Goal: Information Seeking & Learning: Learn about a topic

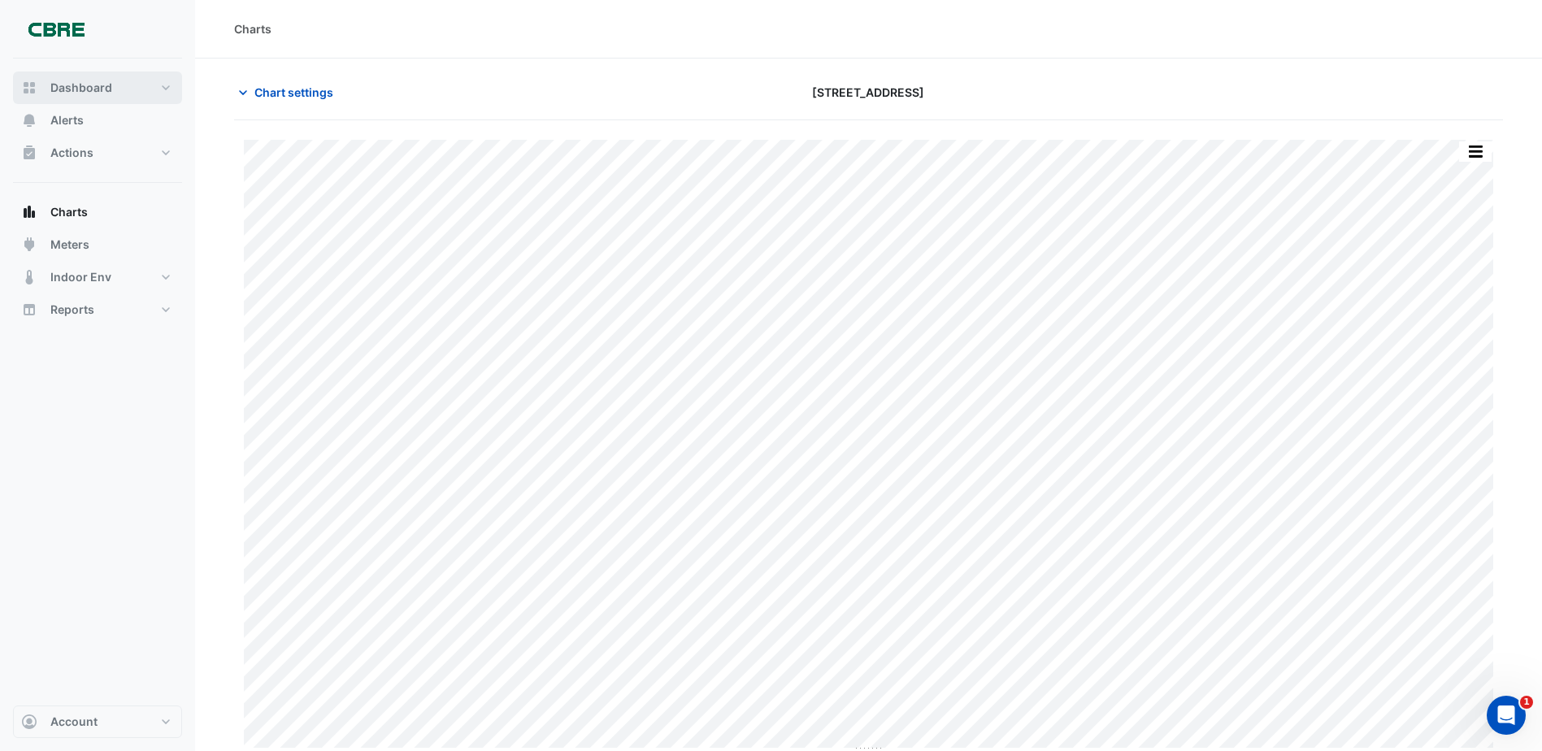
click at [75, 100] on button "Dashboard" at bounding box center [97, 88] width 169 height 33
select select "***"
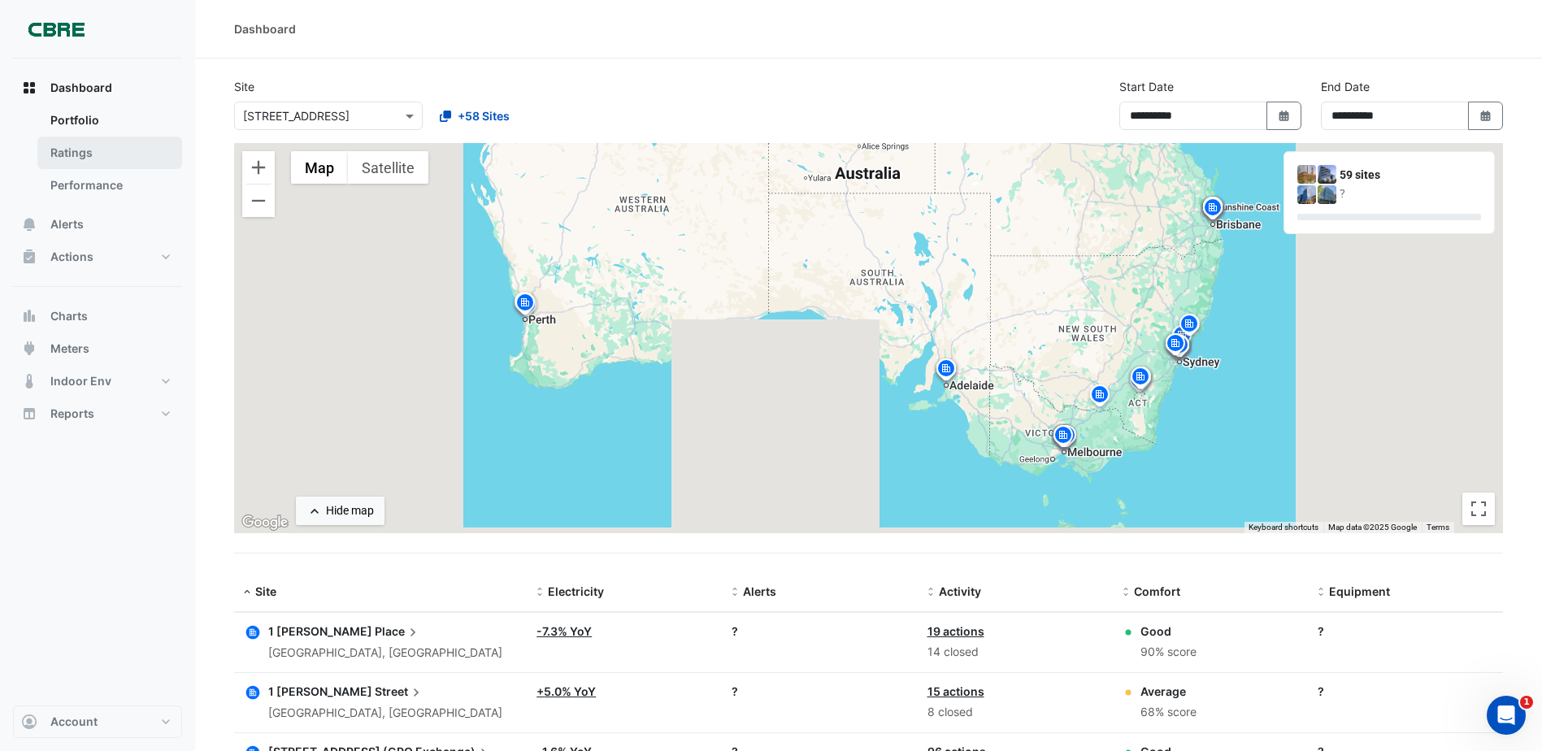
click at [59, 156] on link "Ratings" at bounding box center [109, 153] width 145 height 33
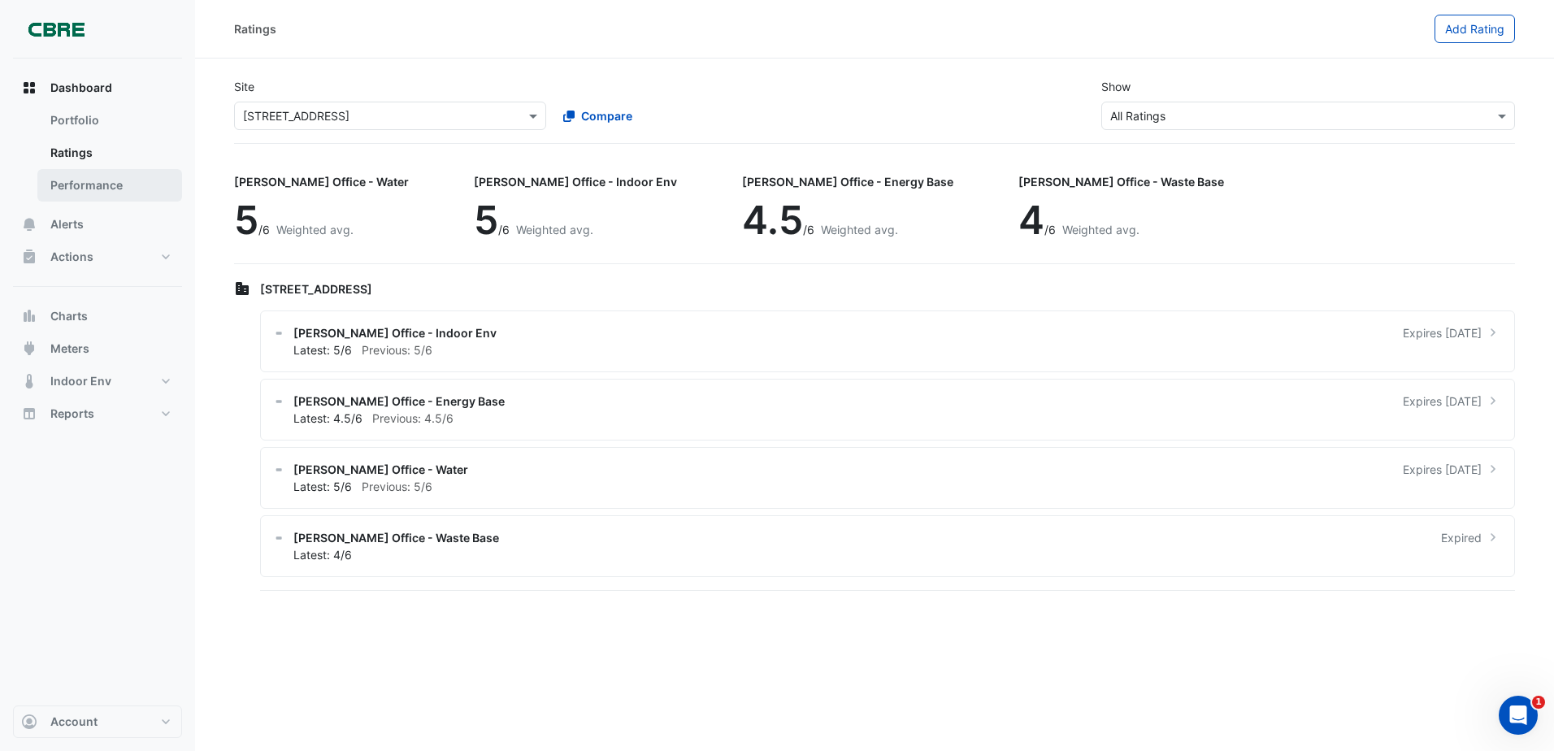
drag, startPoint x: 80, startPoint y: 182, endPoint x: 95, endPoint y: 188, distance: 16.5
click at [85, 183] on link "Performance" at bounding box center [109, 185] width 145 height 33
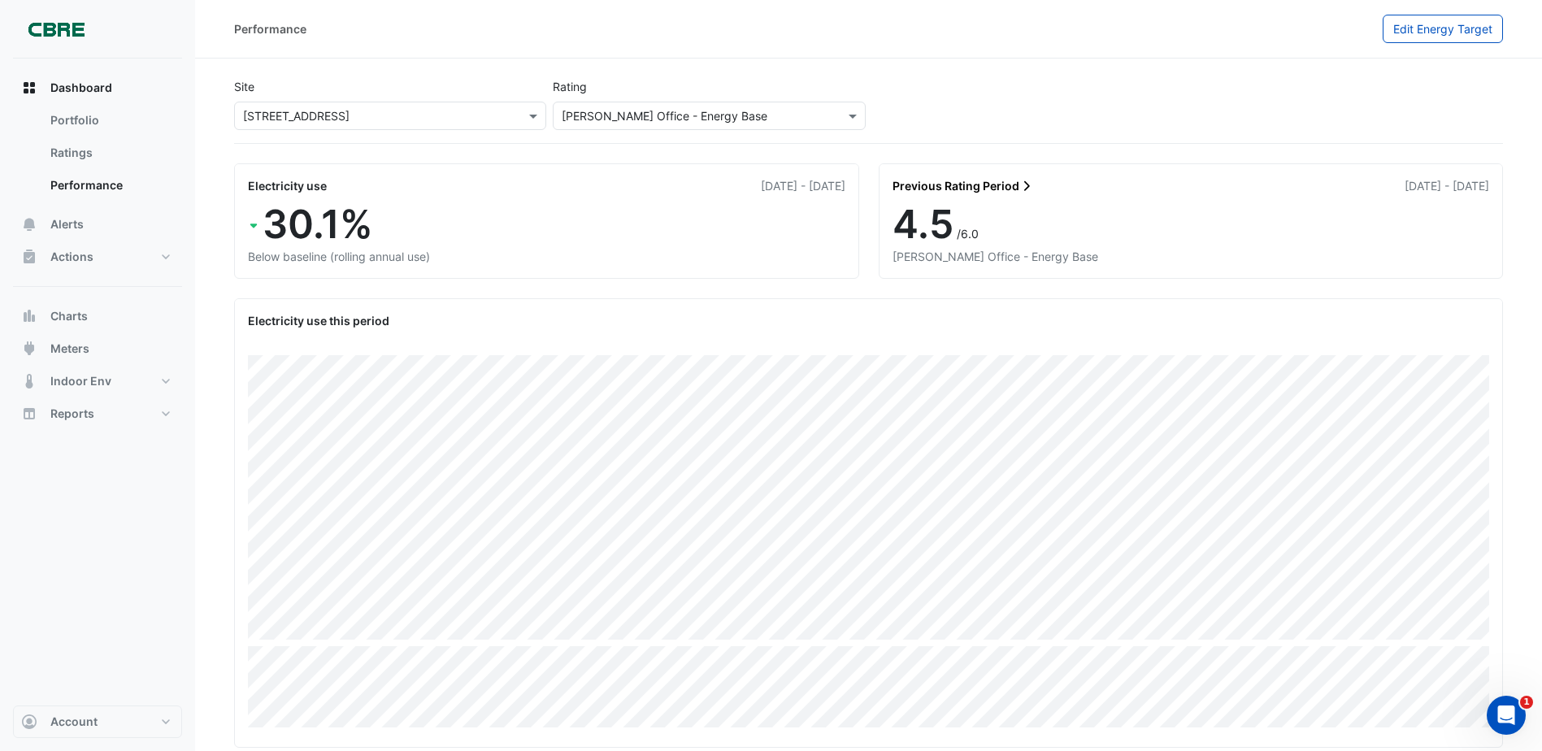
click at [589, 40] on div "Performance" at bounding box center [808, 29] width 1149 height 28
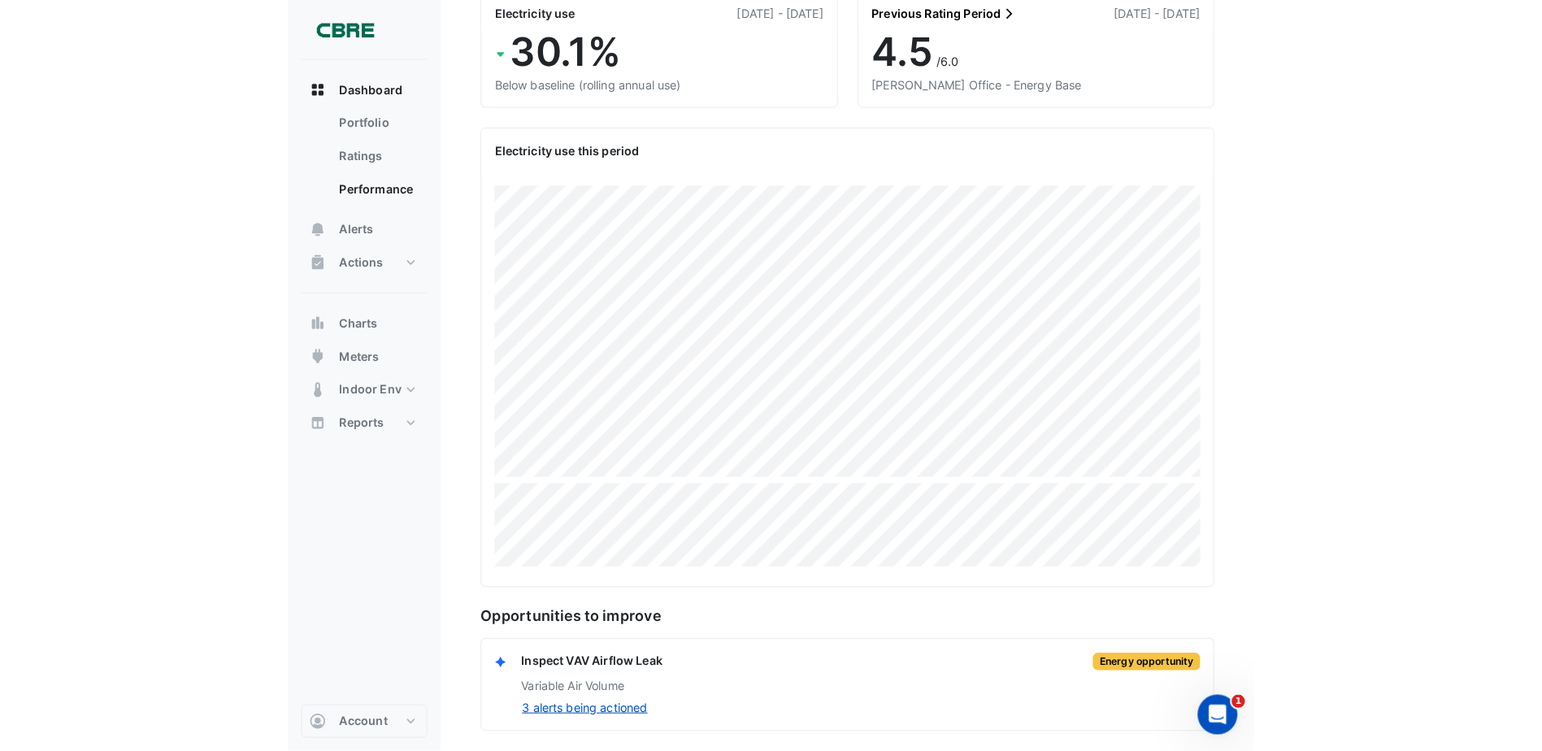
scroll to position [157, 0]
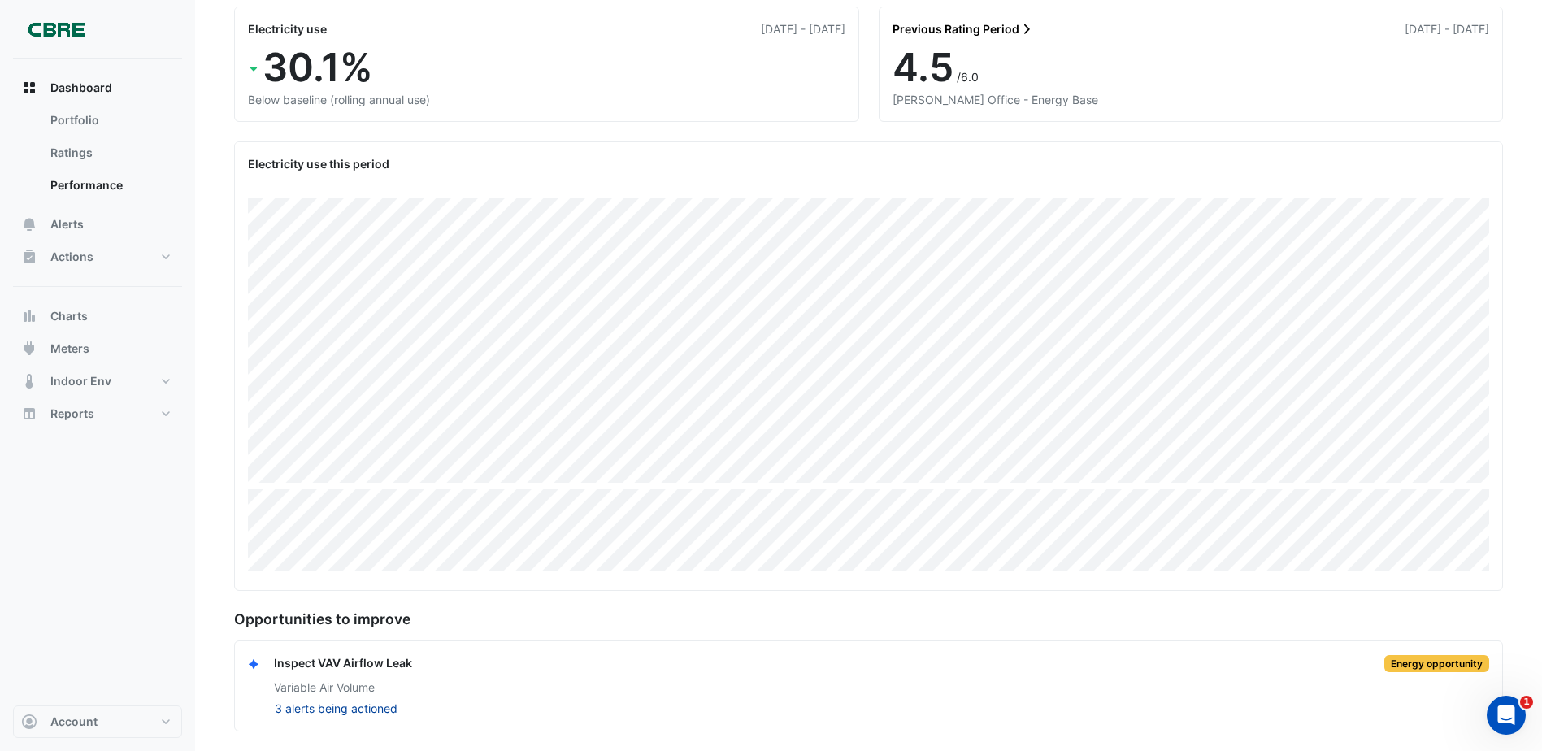
click at [314, 701] on button "3 alerts being actioned" at bounding box center [336, 708] width 124 height 19
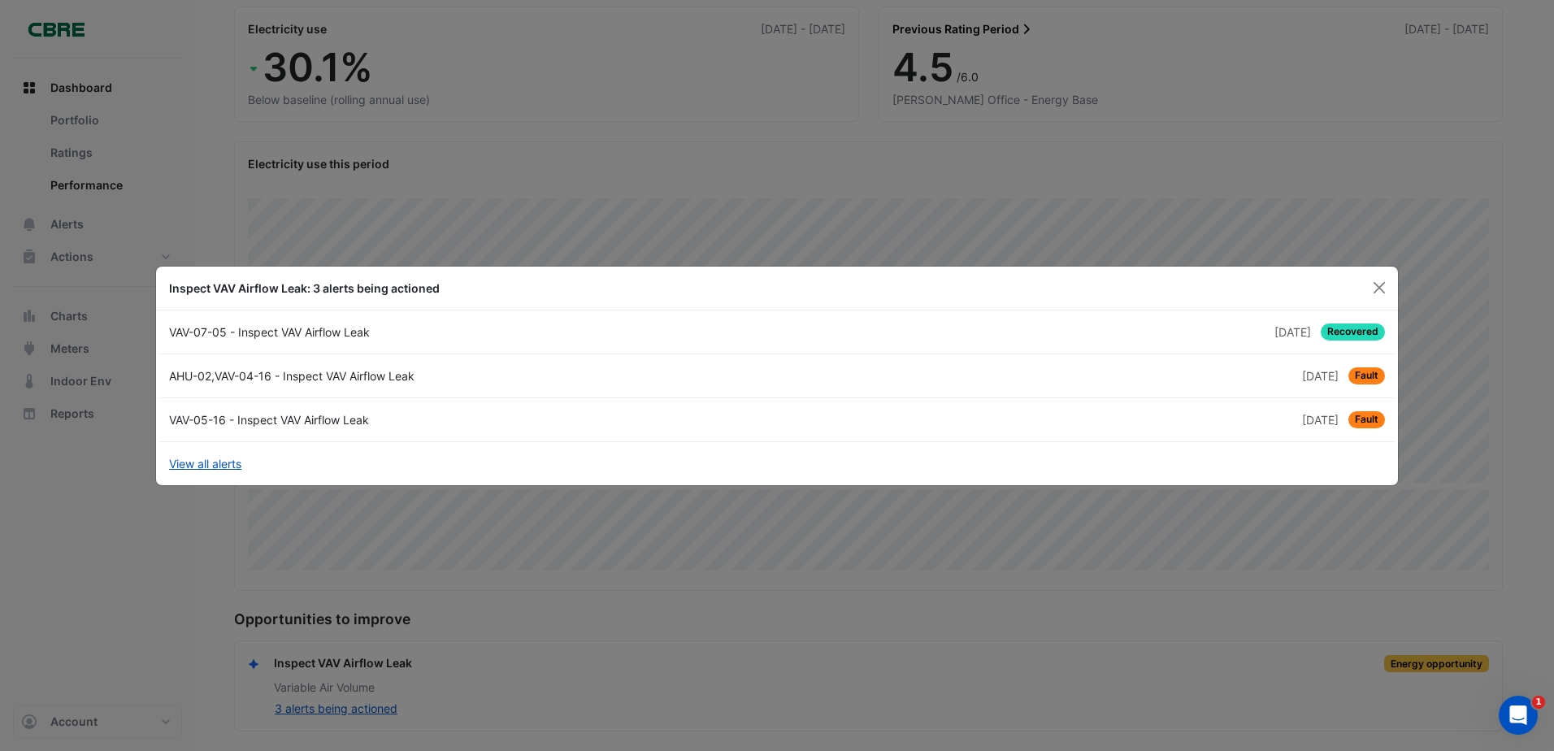
click at [245, 377] on div "AHU-02,VAV-04-16 - Inspect VAV Airflow Leak" at bounding box center [468, 375] width 618 height 17
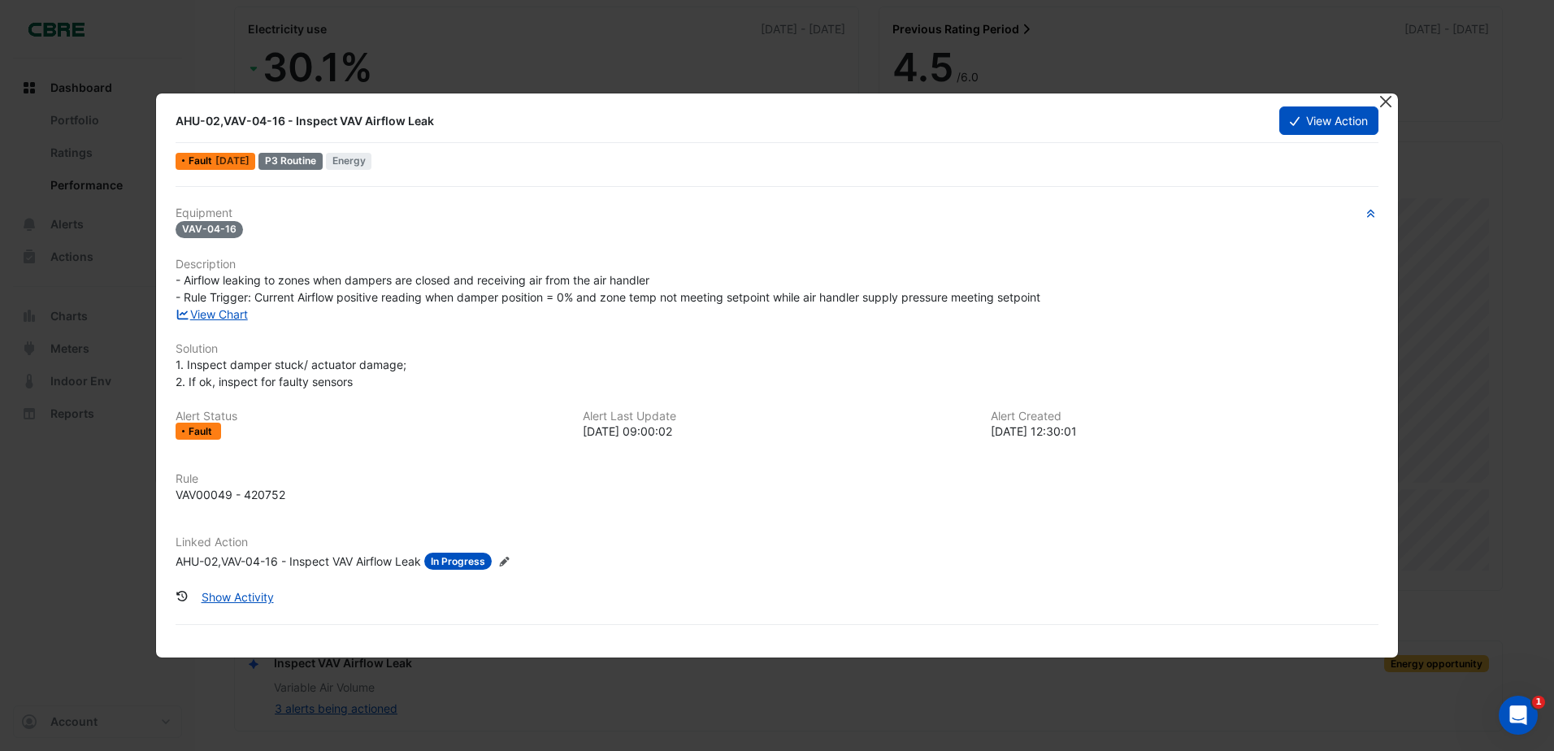
click at [1389, 102] on button "Close" at bounding box center [1386, 101] width 17 height 17
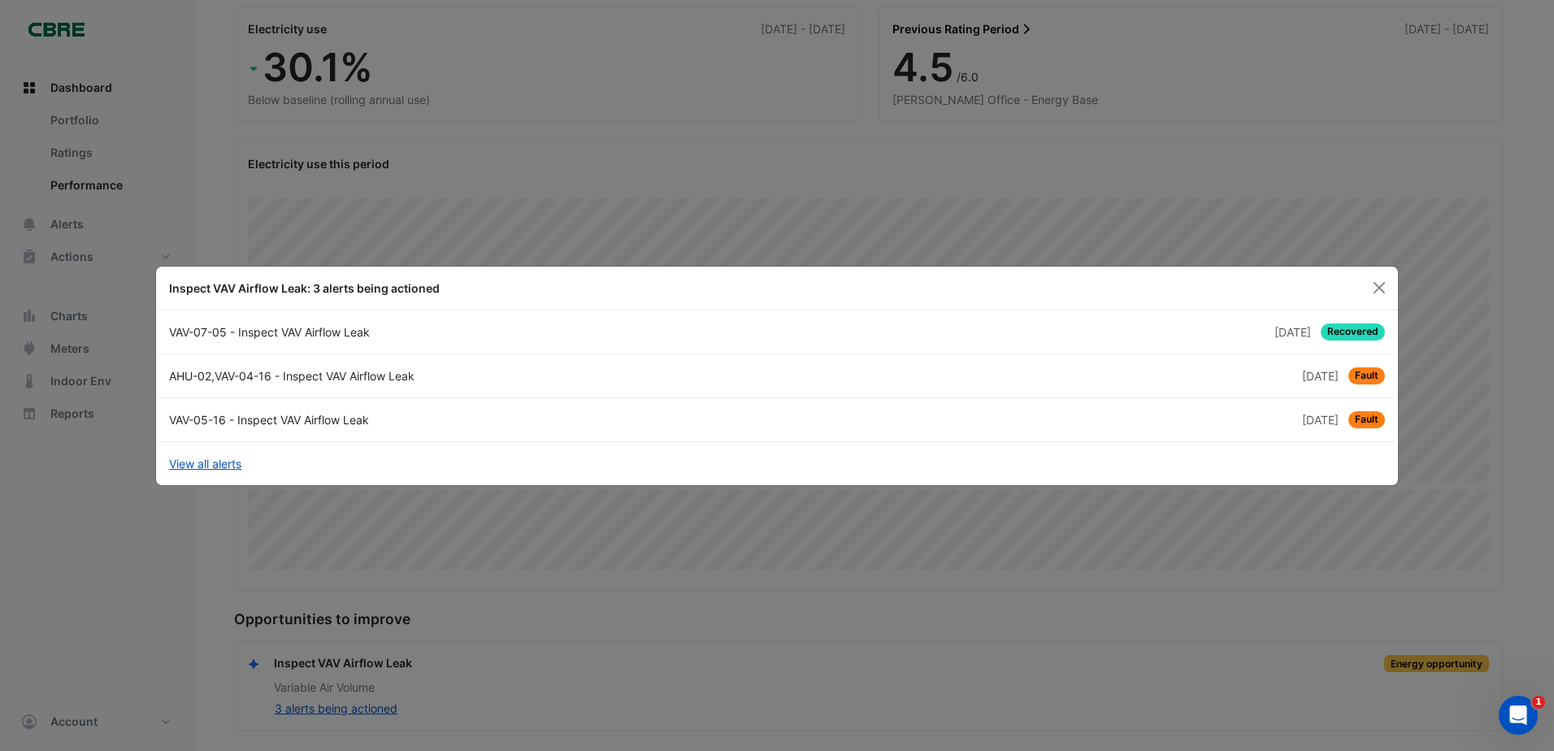
click at [1338, 388] on link "AHU-02,VAV-04-16 - Inspect VAV Airflow Leak [DATE] Fault" at bounding box center [776, 376] width 1235 height 44
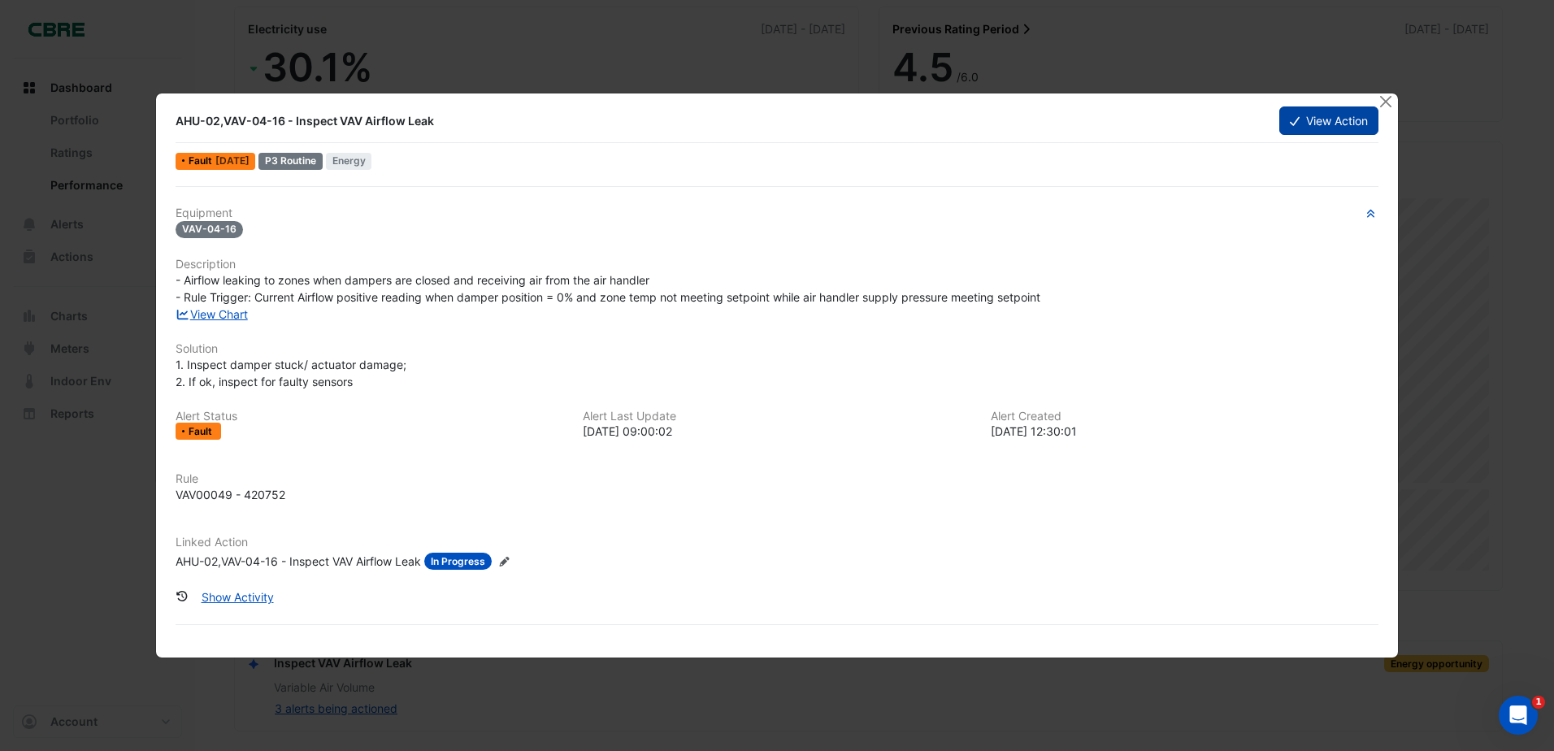
click at [1303, 126] on button "View Action" at bounding box center [1328, 120] width 99 height 28
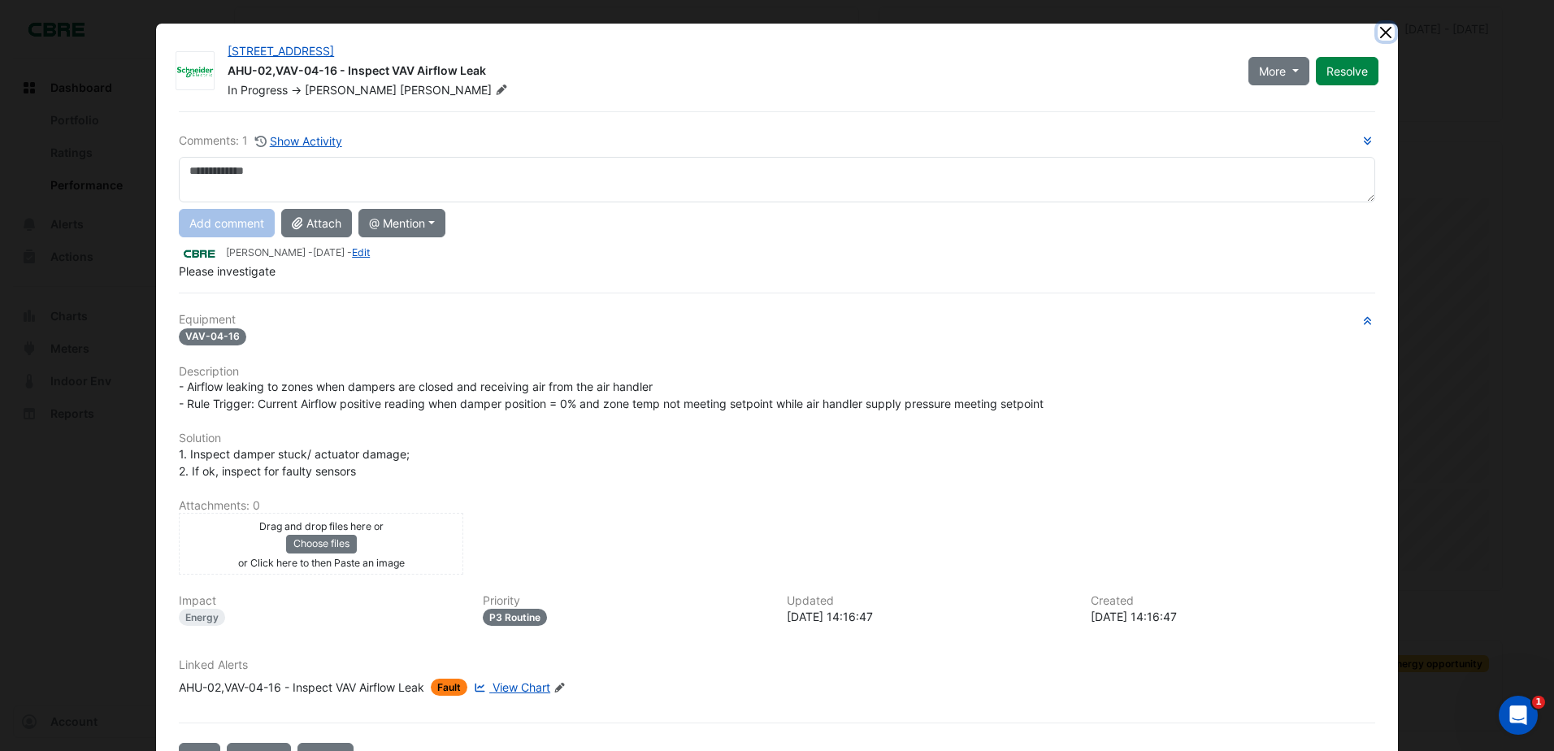
click at [1382, 27] on button "Close" at bounding box center [1386, 32] width 17 height 17
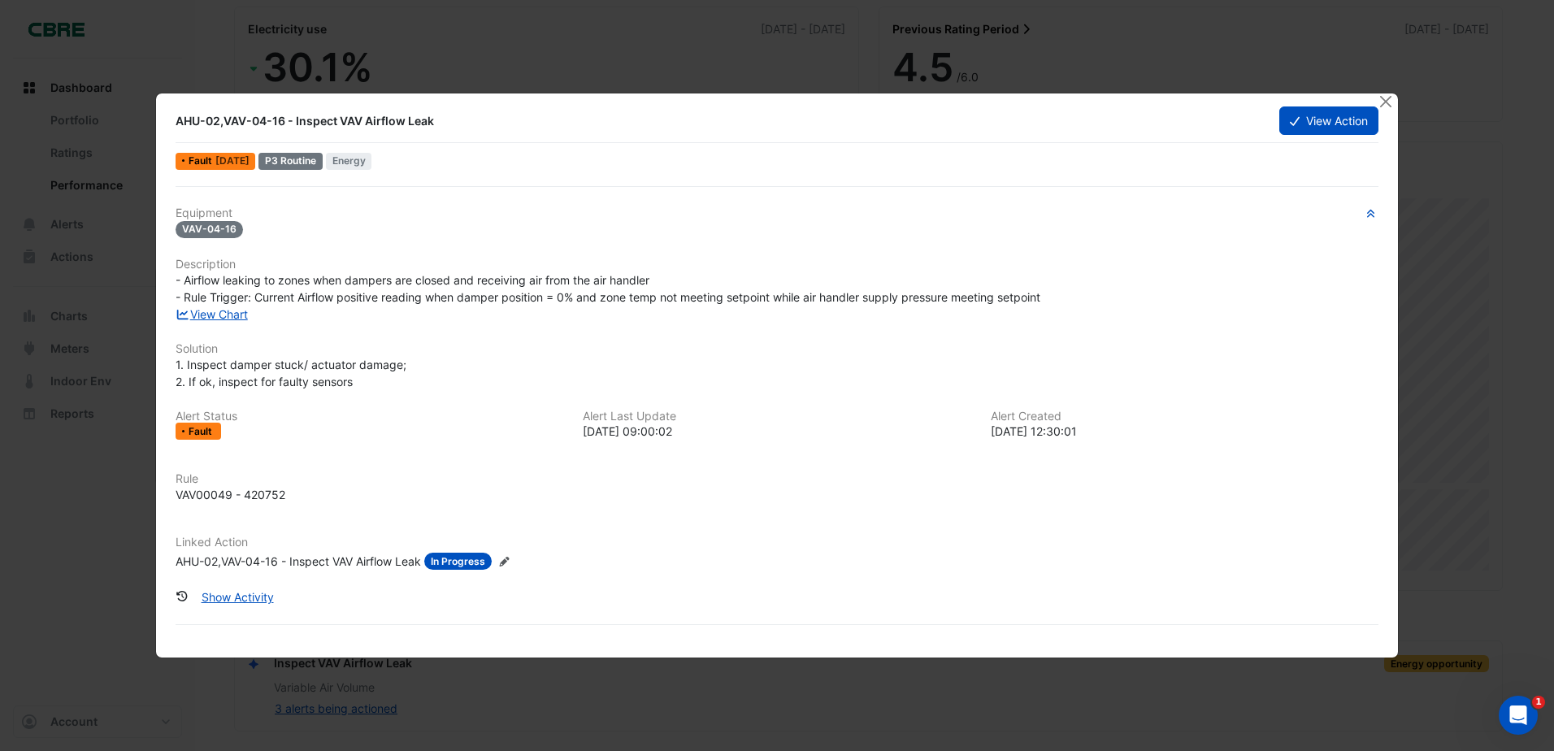
click at [740, 87] on ngb-modal-window "AHU-02,VAV-04-16 - Inspect VAV Airflow Leak View Action Fault [DATE] P3 Routine…" at bounding box center [777, 375] width 1554 height 751
drag, startPoint x: 1389, startPoint y: 97, endPoint x: 1350, endPoint y: 100, distance: 39.2
click at [1387, 97] on button "Close" at bounding box center [1386, 101] width 17 height 17
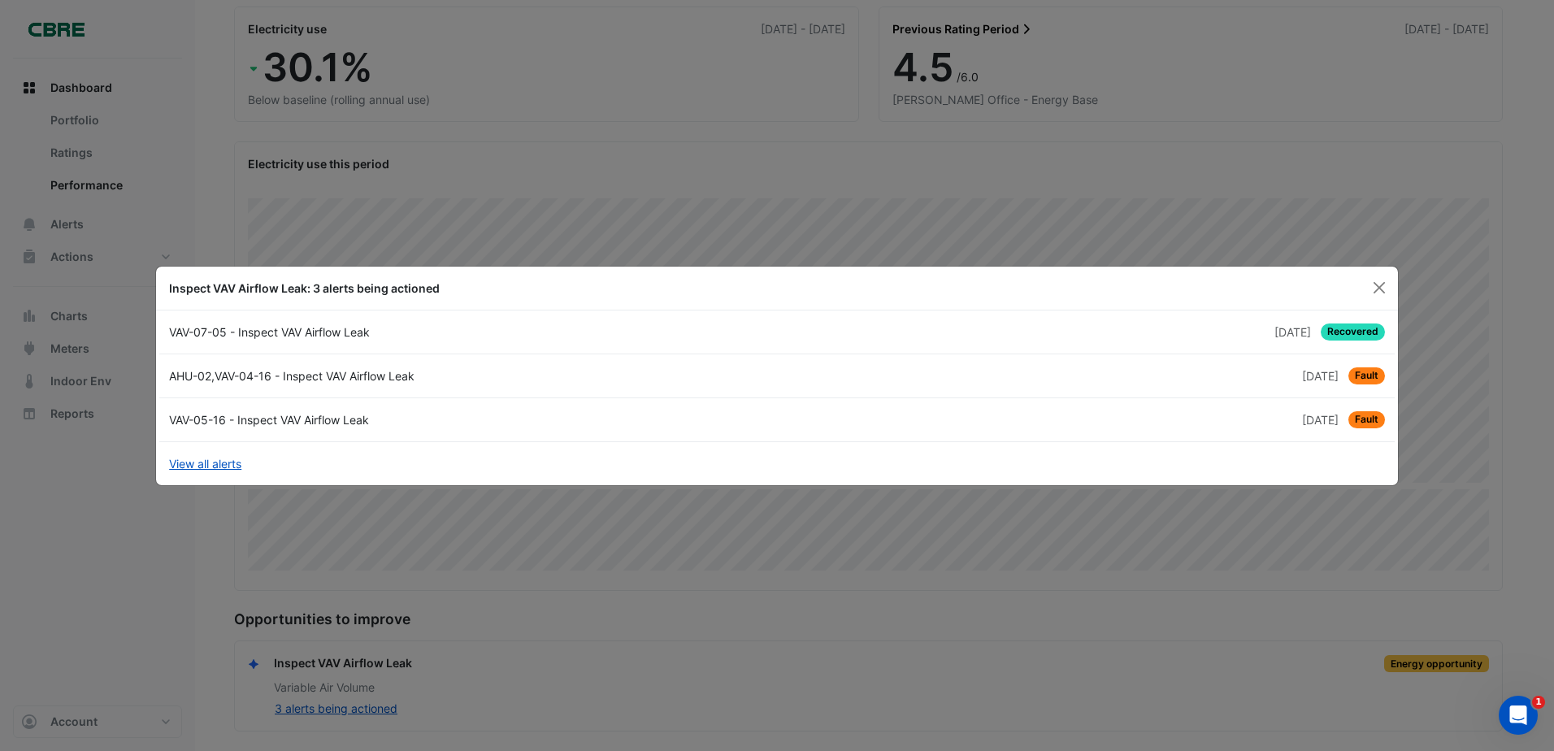
drag, startPoint x: 96, startPoint y: 127, endPoint x: 1051, endPoint y: 301, distance: 970.8
click at [96, 128] on ngb-modal-window "Inspect VAV Airflow Leak: 3 alerts being actioned VAV-07-05 - Inspect VAV Airfl…" at bounding box center [777, 375] width 1554 height 751
drag, startPoint x: 1379, startPoint y: 284, endPoint x: 1359, endPoint y: 284, distance: 19.5
click at [1367, 284] on button "Close" at bounding box center [1379, 288] width 24 height 24
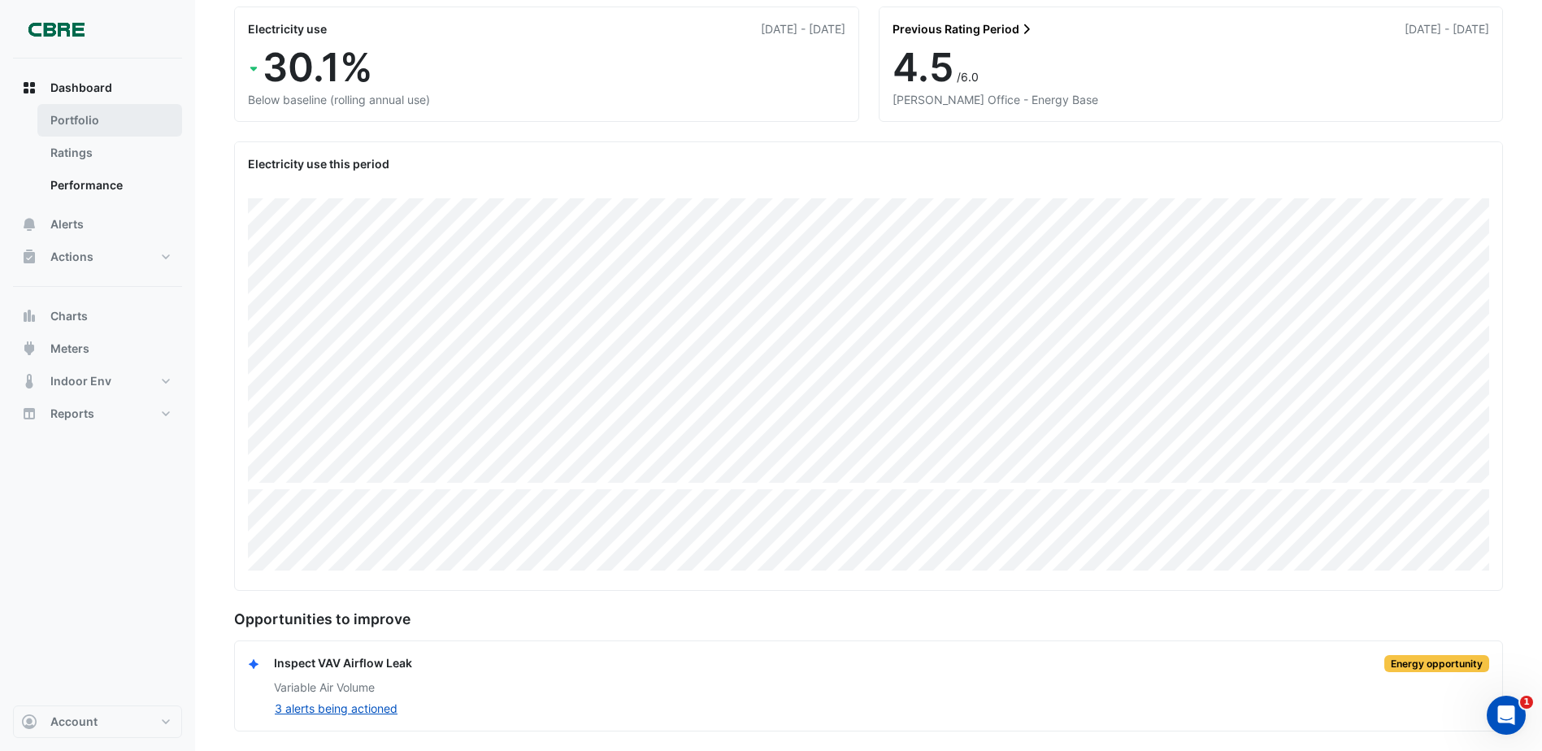
click at [134, 119] on link "Portfolio" at bounding box center [109, 120] width 145 height 33
select select "***"
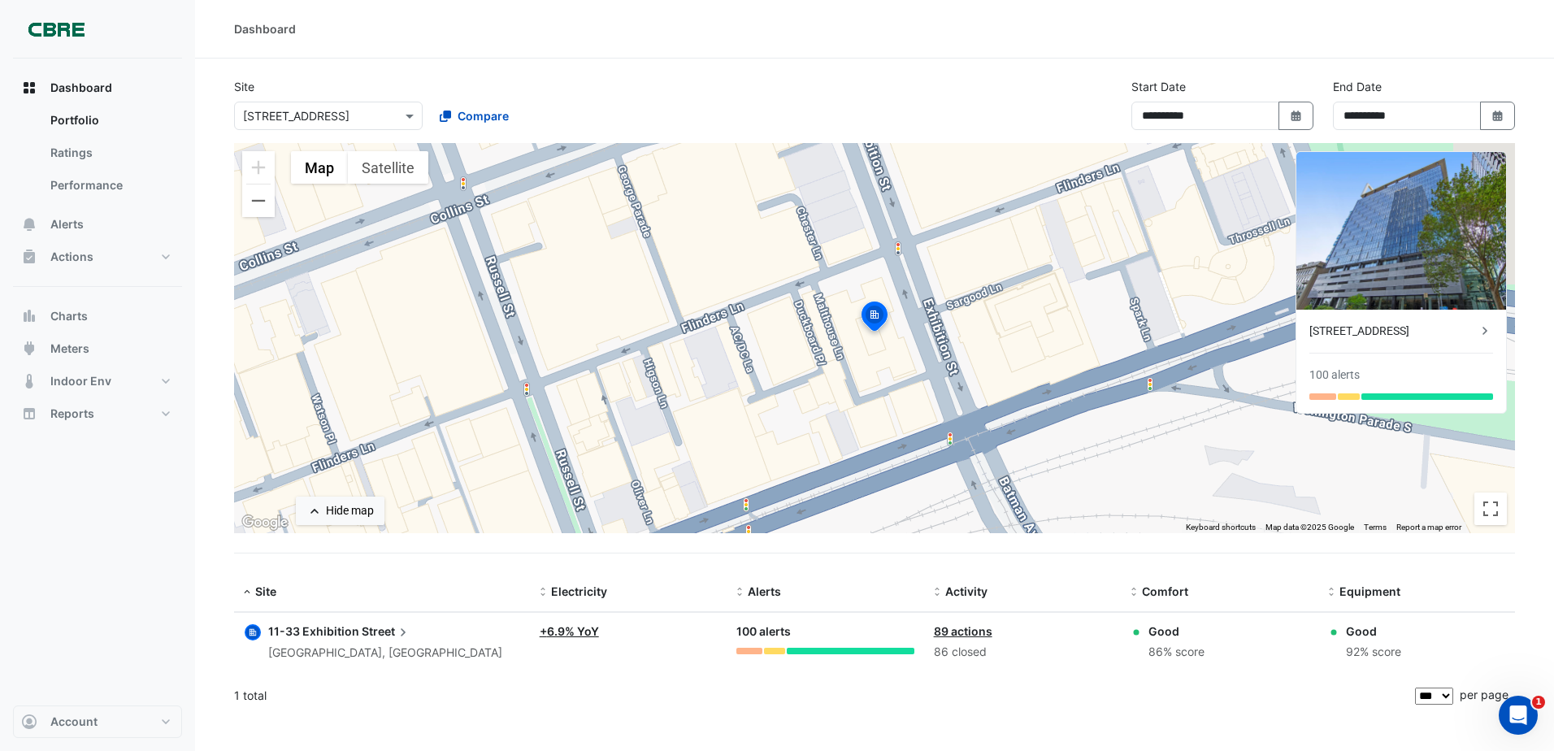
click at [584, 626] on link "+ 6.9% YoY" at bounding box center [569, 631] width 59 height 14
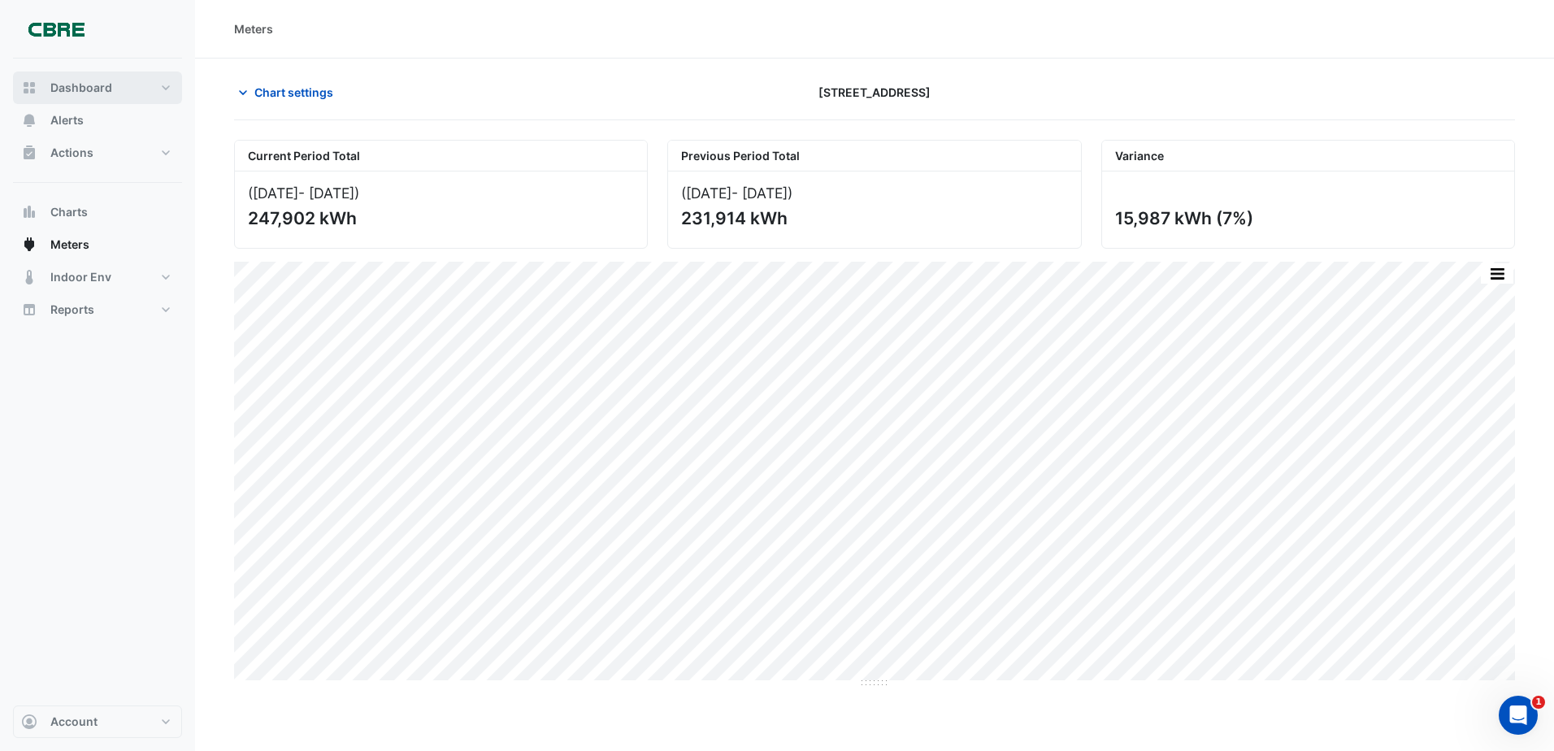
click at [109, 86] on span "Dashboard" at bounding box center [81, 88] width 62 height 16
select select "***"
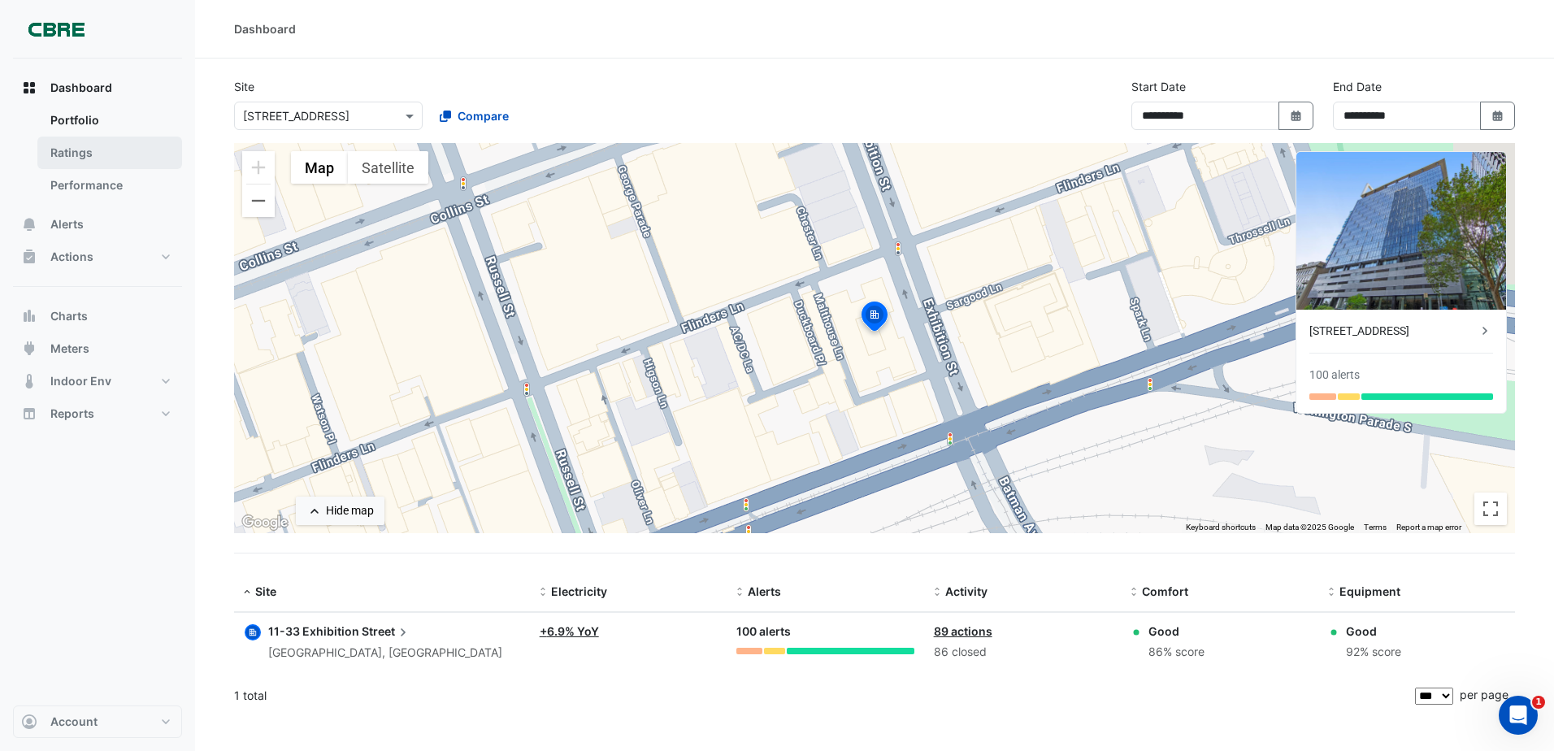
click at [74, 146] on link "Ratings" at bounding box center [109, 153] width 145 height 33
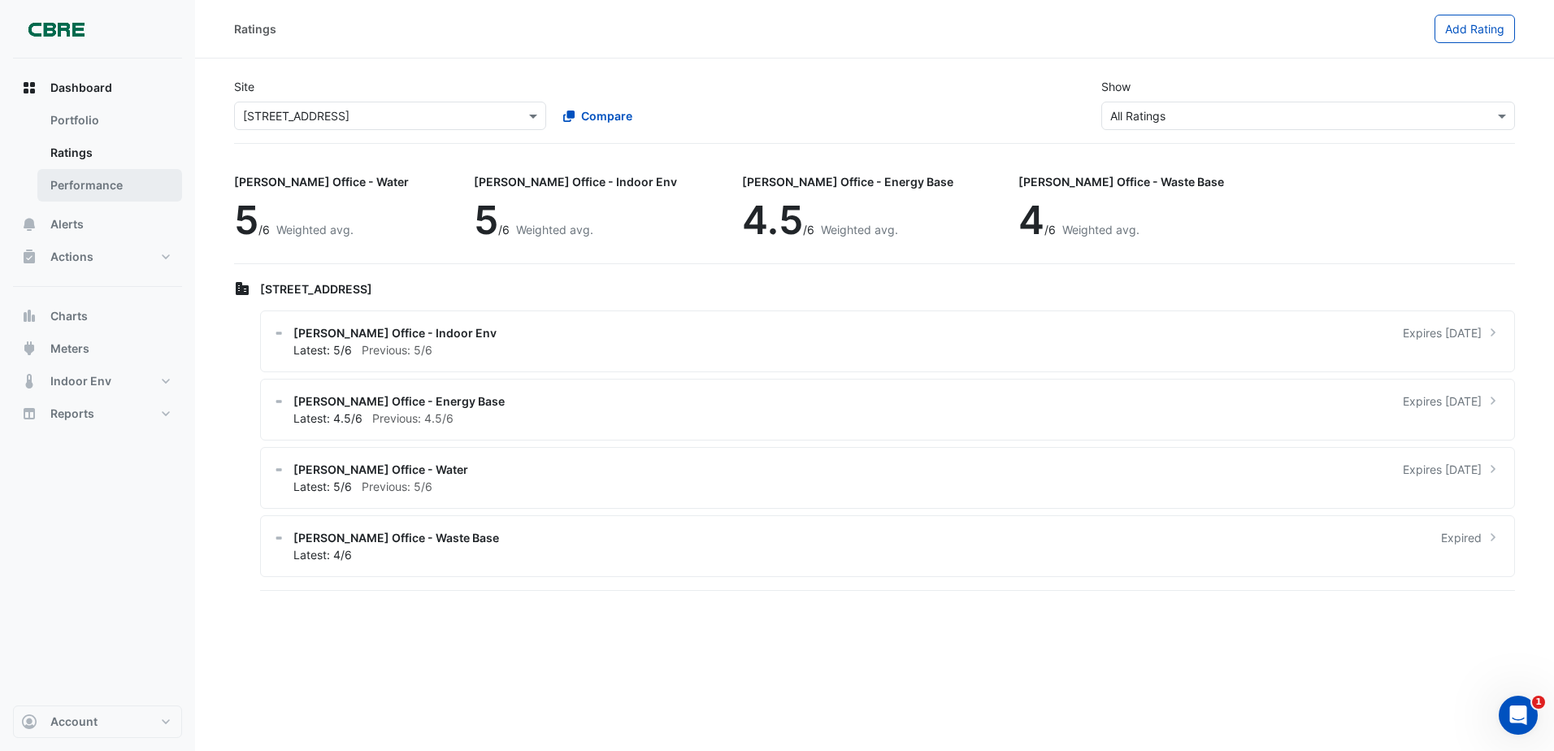
click at [112, 191] on link "Performance" at bounding box center [109, 185] width 145 height 33
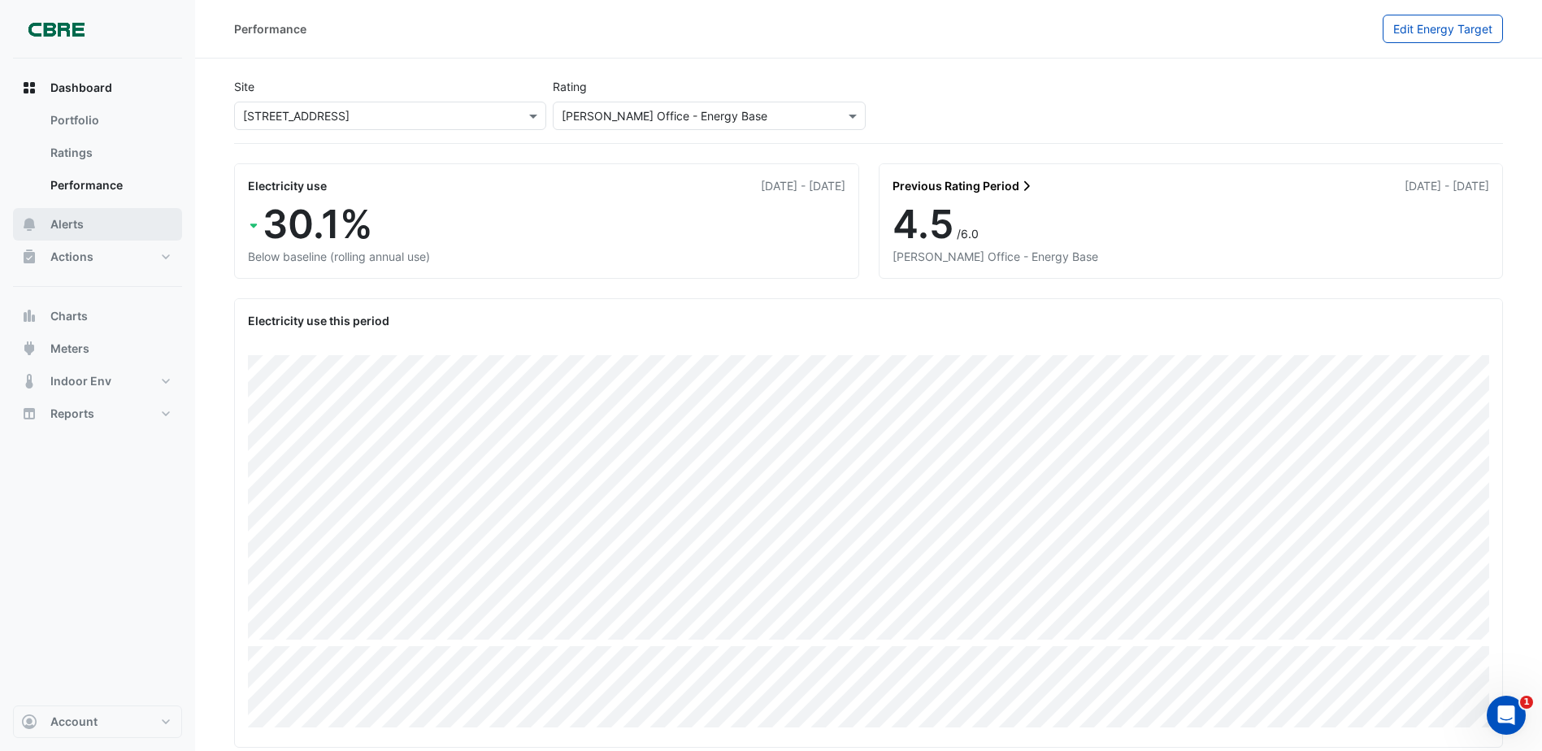
click at [117, 224] on button "Alerts" at bounding box center [97, 224] width 169 height 33
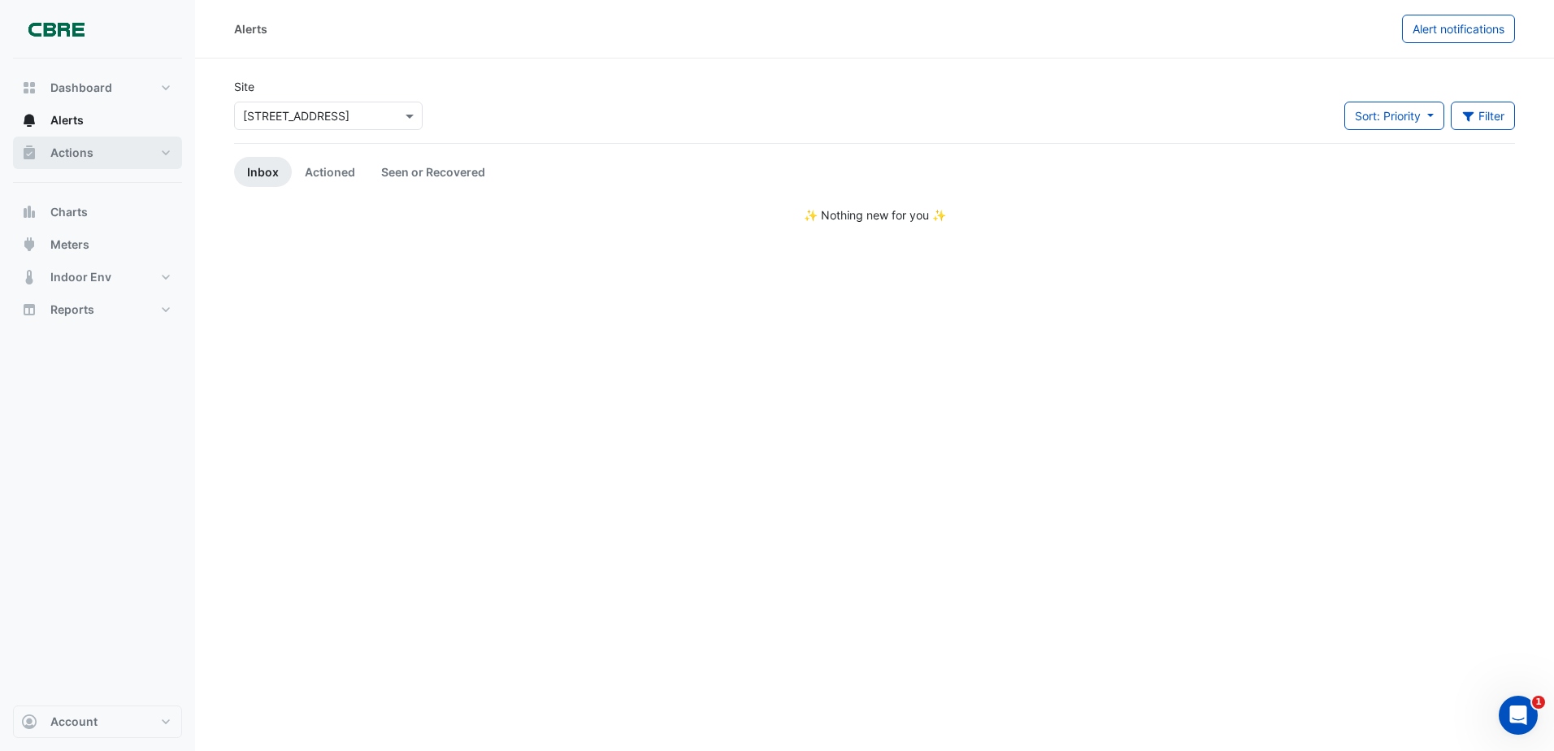
click at [119, 159] on button "Actions" at bounding box center [97, 153] width 169 height 33
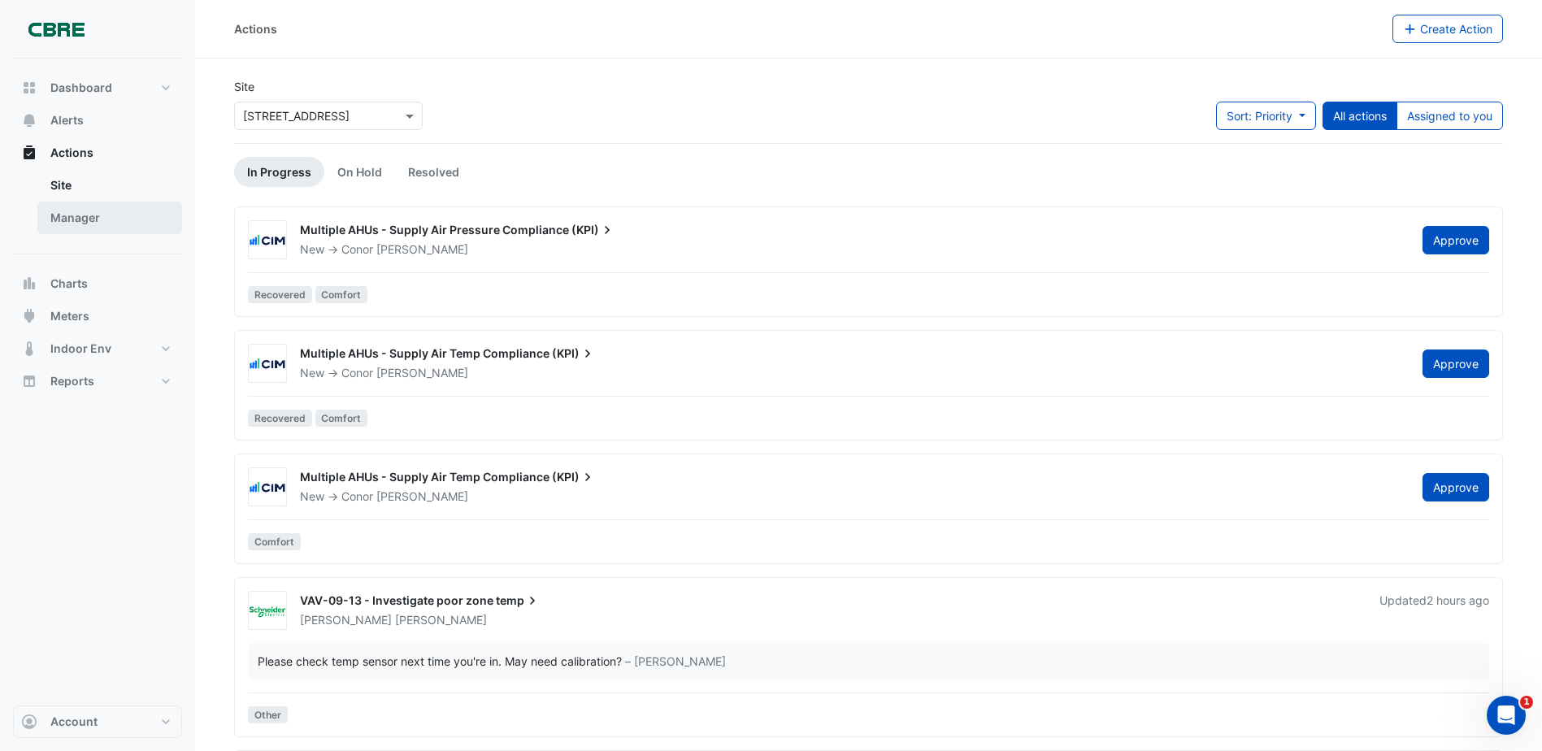
click at [117, 215] on link "Manager" at bounding box center [109, 218] width 145 height 33
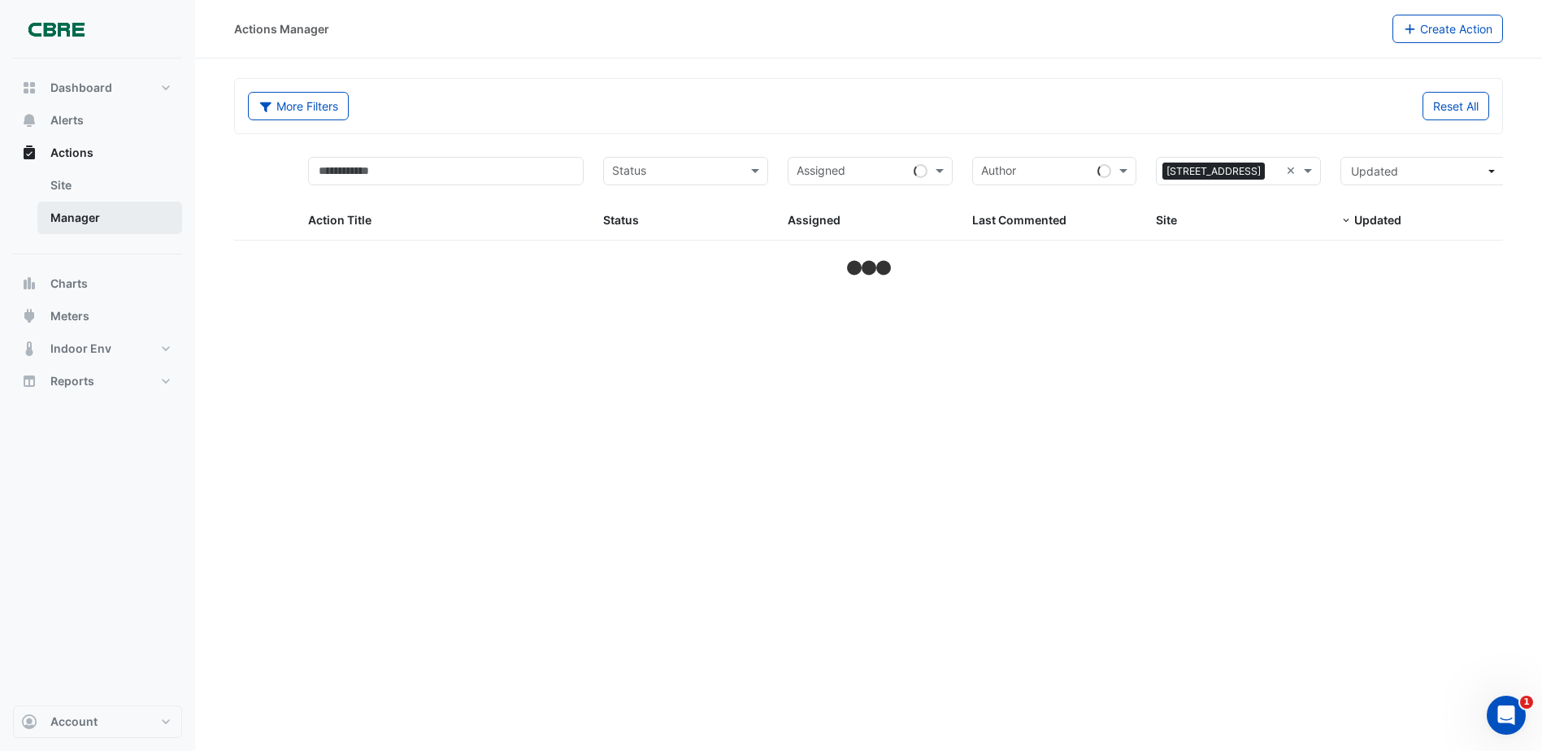
select select "***"
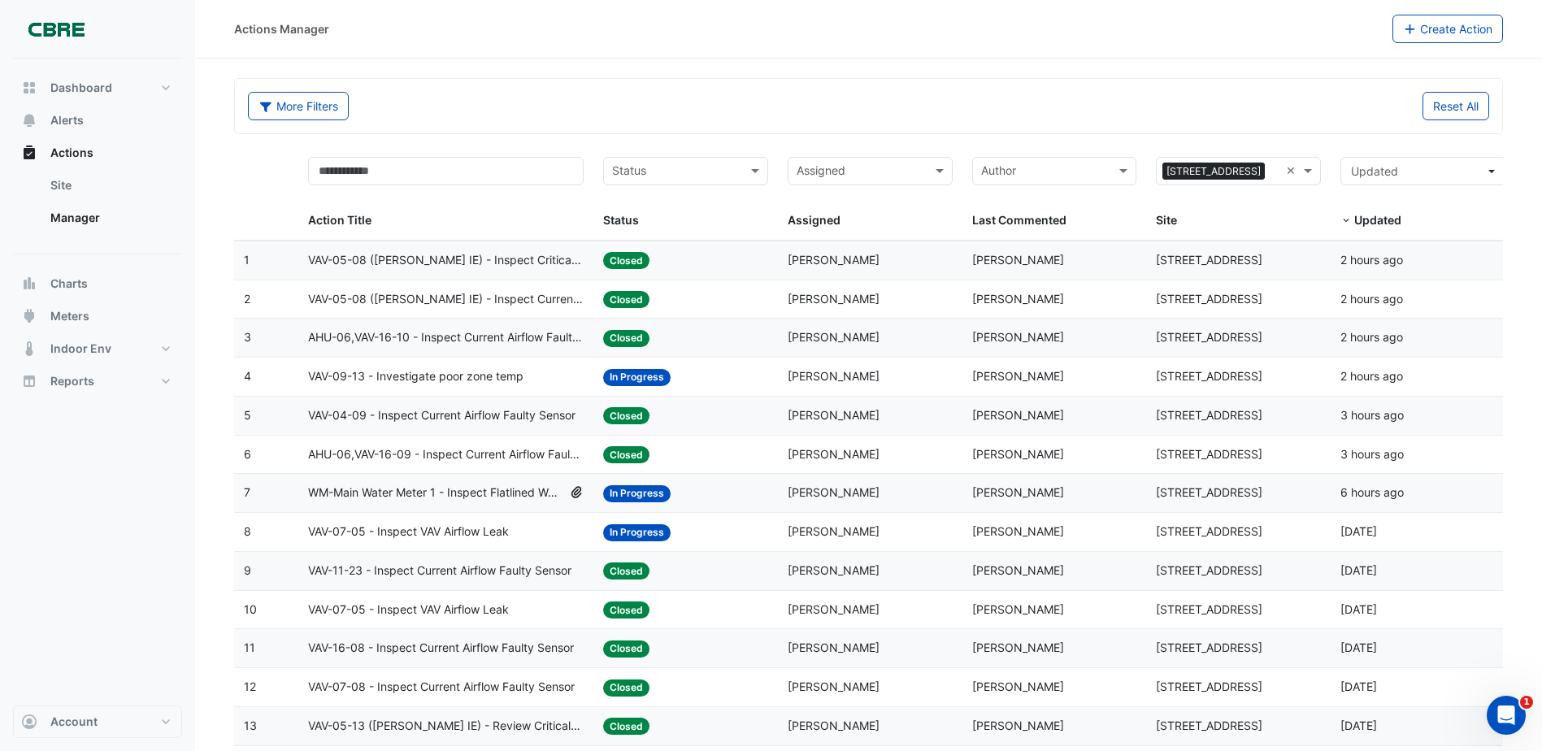
click at [497, 378] on span "VAV-09-13 - Investigate poor zone temp" at bounding box center [415, 376] width 215 height 19
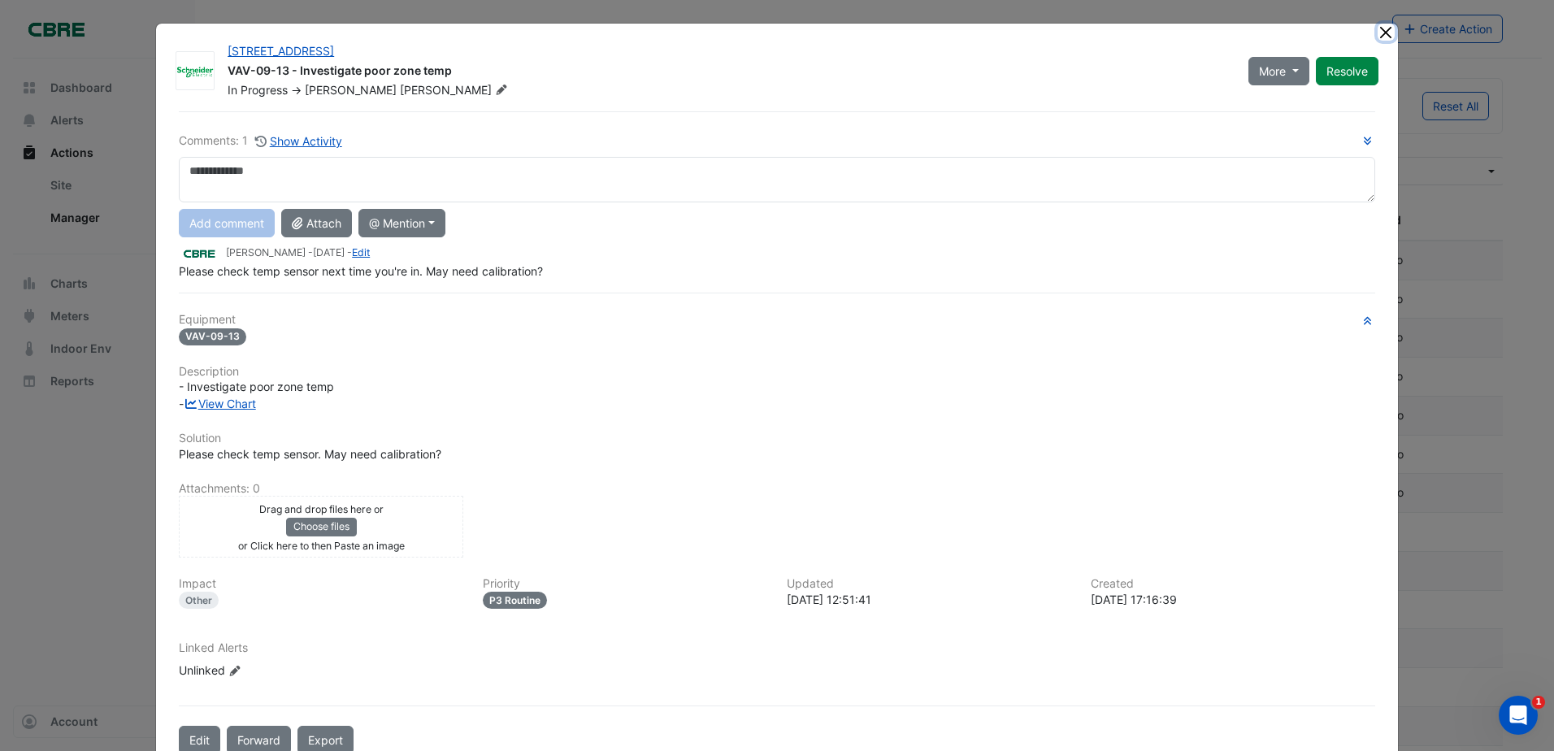
click at [1387, 30] on button "Close" at bounding box center [1386, 32] width 17 height 17
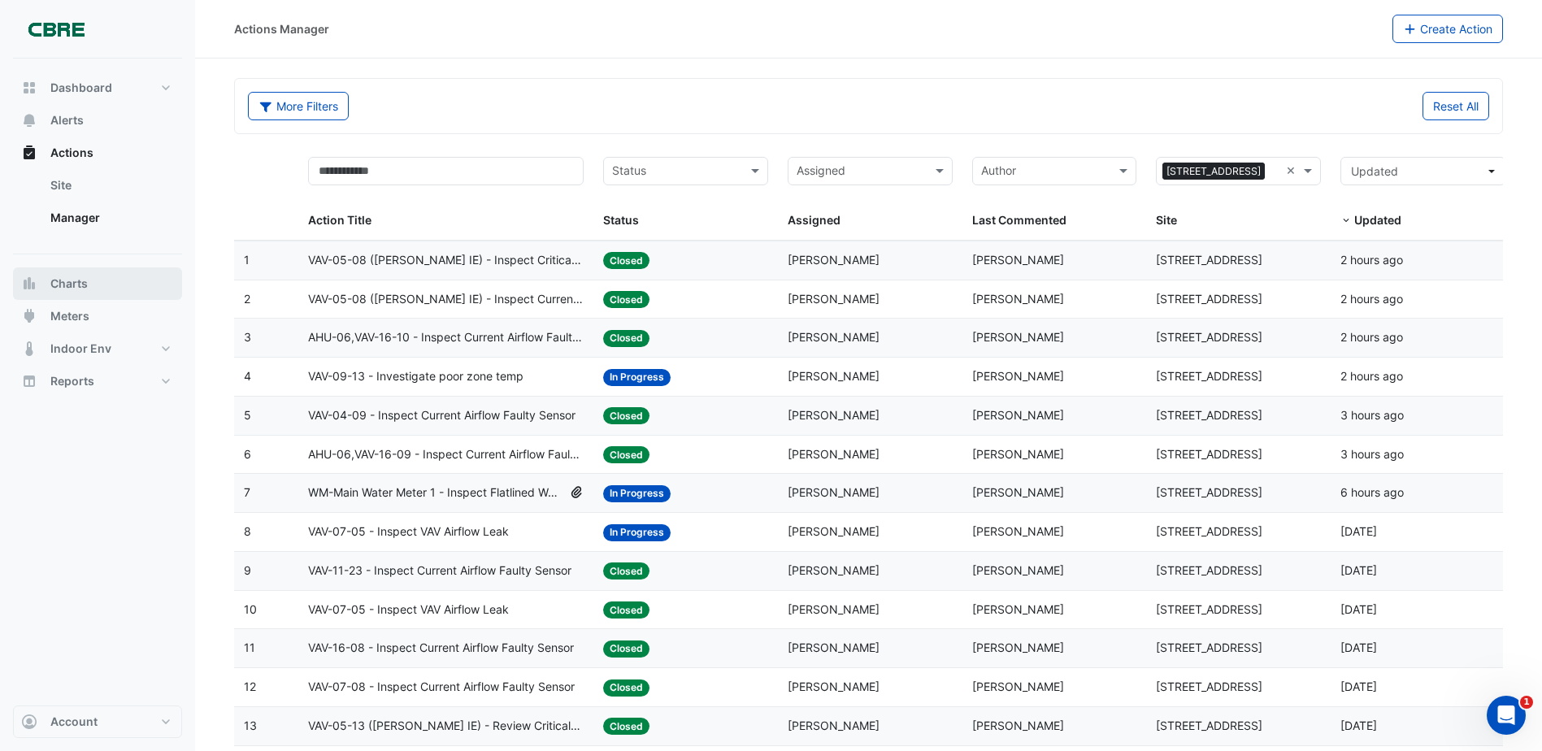
click at [101, 279] on button "Charts" at bounding box center [97, 283] width 169 height 33
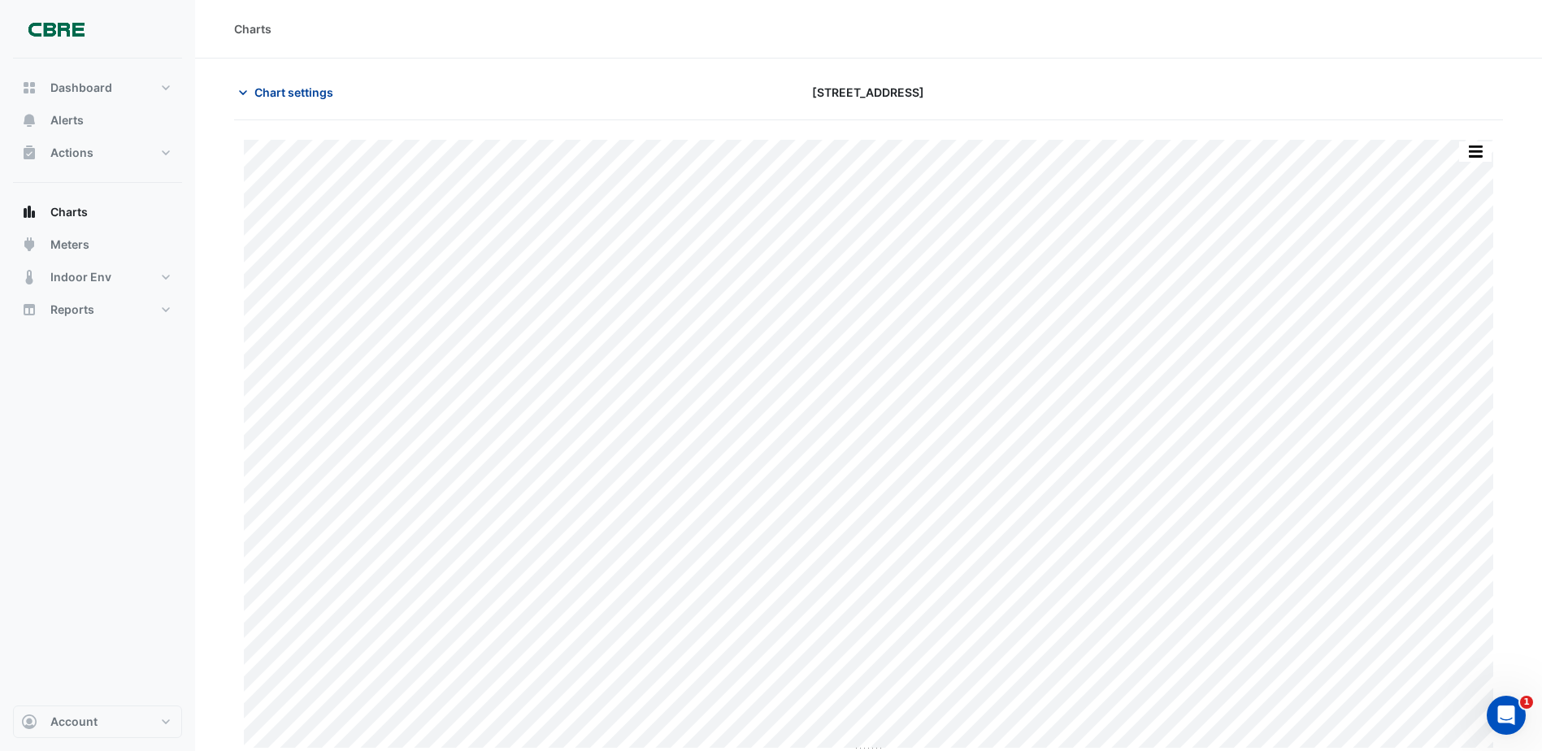
click at [312, 80] on button "Chart settings" at bounding box center [289, 92] width 110 height 28
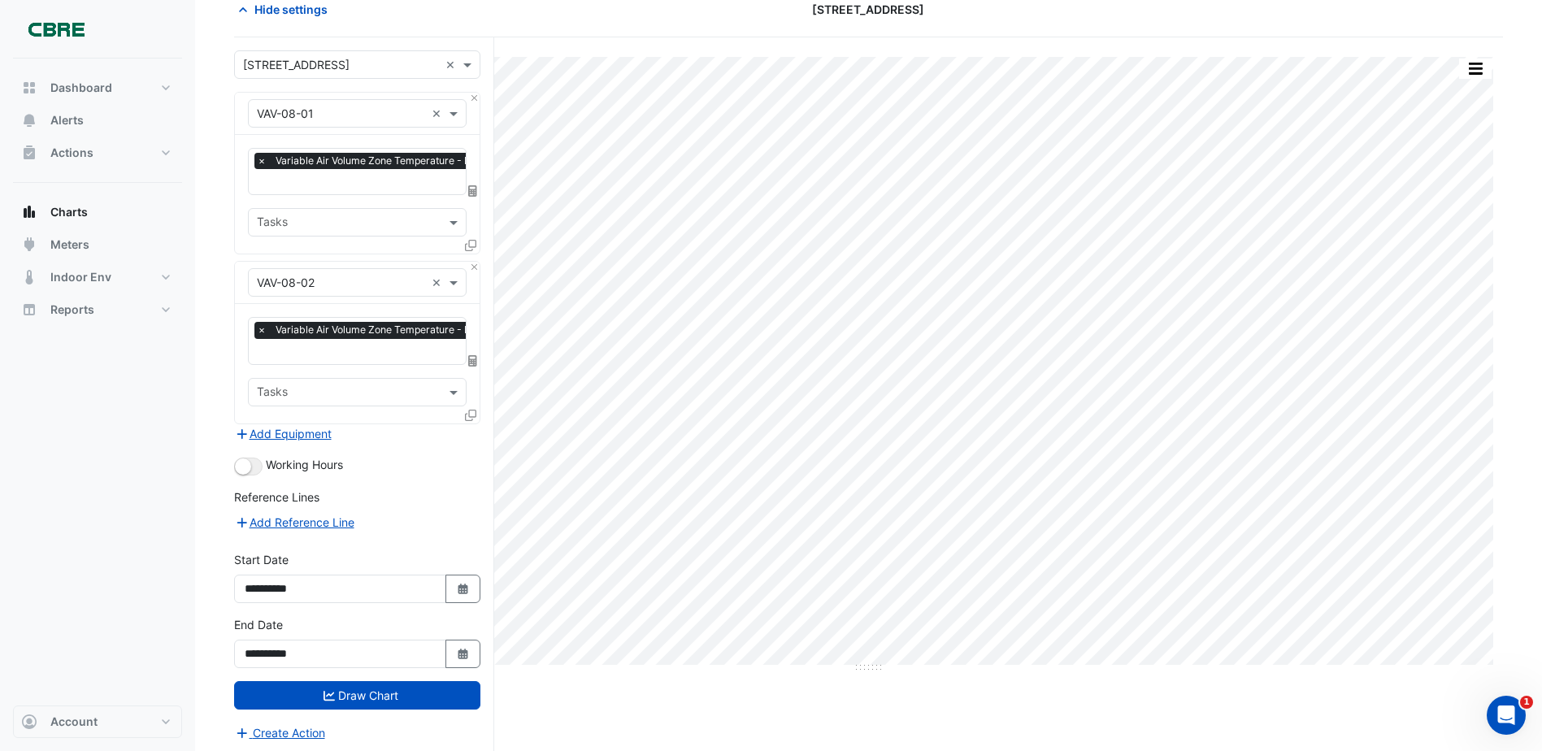
scroll to position [84, 0]
click at [460, 581] on fa-icon "Select Date" at bounding box center [463, 588] width 15 height 14
select select "*"
select select "****"
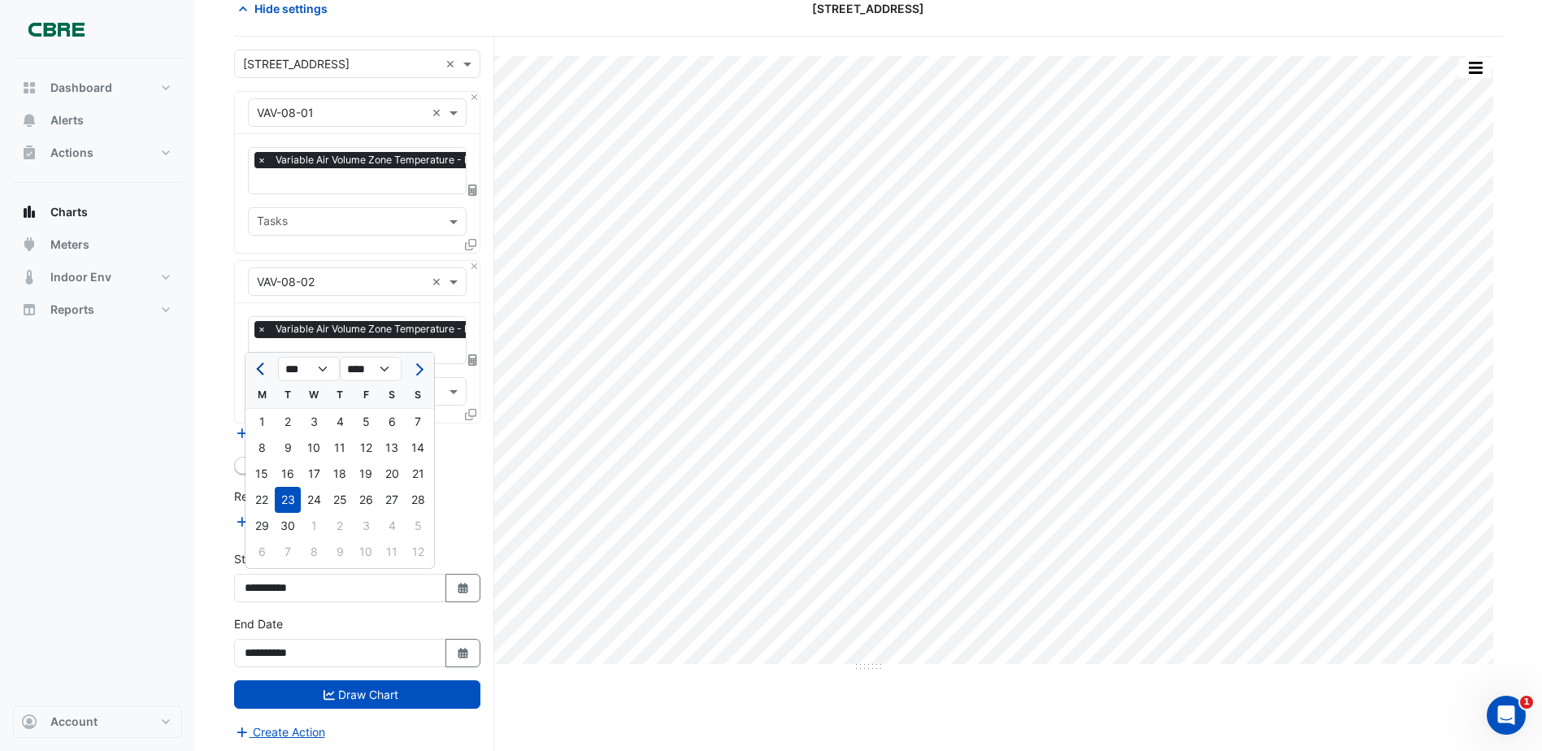
click at [259, 369] on span "Previous month" at bounding box center [262, 369] width 12 height 12
select select "*"
click at [292, 423] on div "1" at bounding box center [288, 422] width 26 height 26
type input "**********"
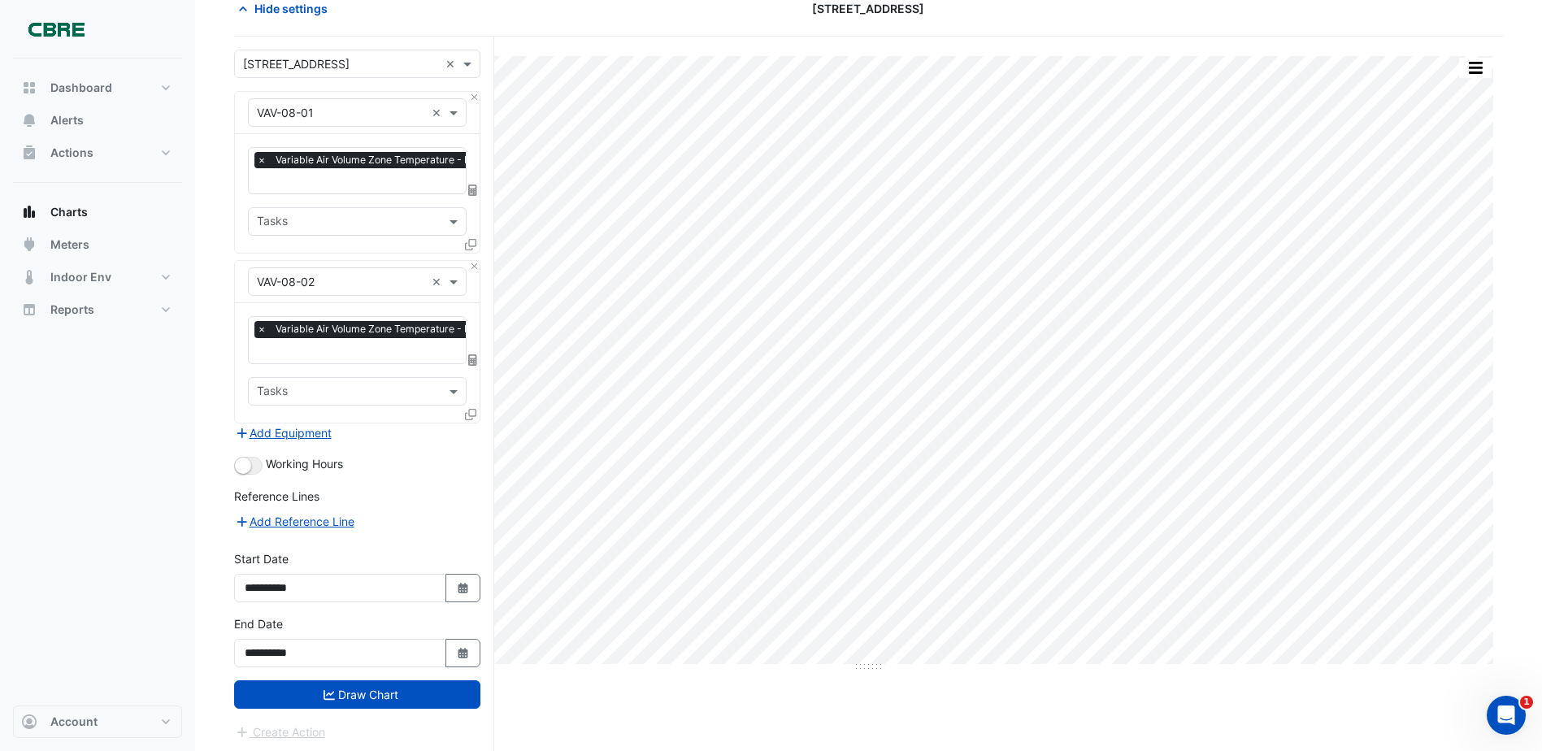
click at [348, 688] on button "Draw Chart" at bounding box center [357, 694] width 246 height 28
